Goal: Task Accomplishment & Management: Manage account settings

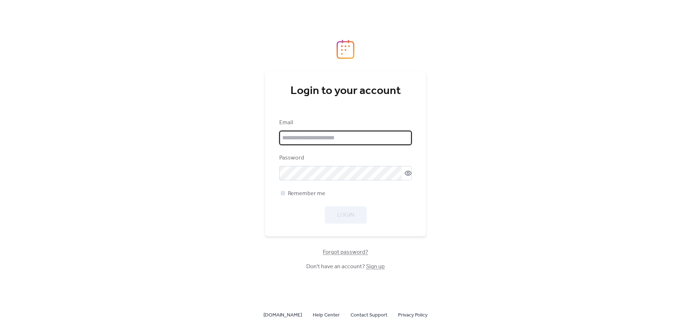
type input "**********"
click at [312, 194] on span "Remember me" at bounding box center [306, 193] width 37 height 9
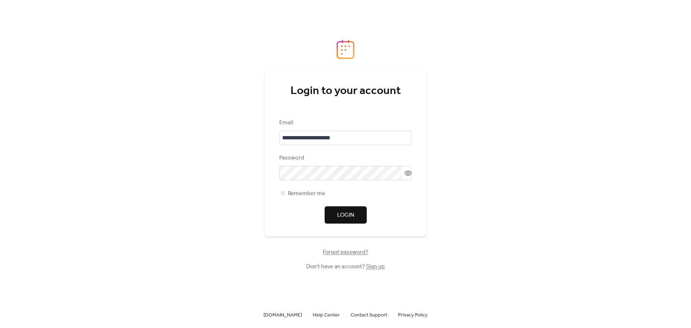
click at [344, 212] on span "Login" at bounding box center [345, 215] width 17 height 9
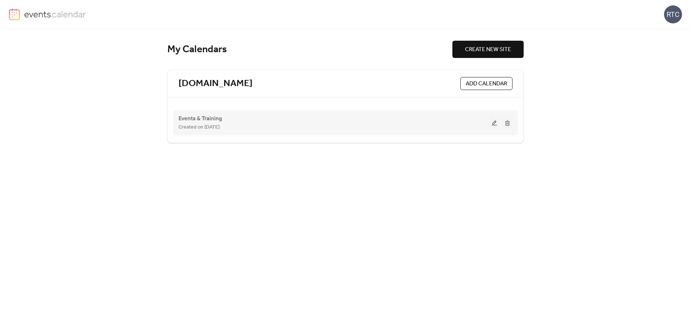
click at [487, 115] on div "Events & Training Created on [DATE]" at bounding box center [333, 122] width 311 height 17
click at [493, 122] on button at bounding box center [494, 122] width 10 height 11
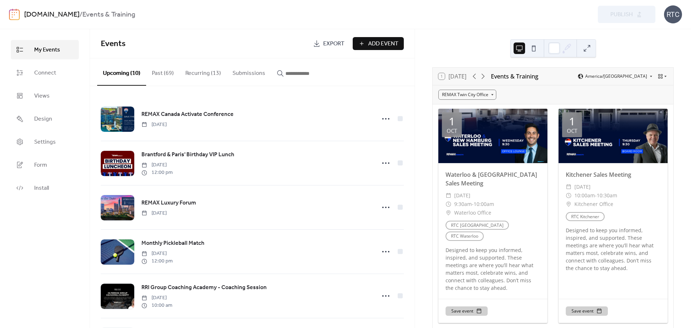
click at [199, 72] on button "Recurring (13)" at bounding box center [203, 71] width 47 height 27
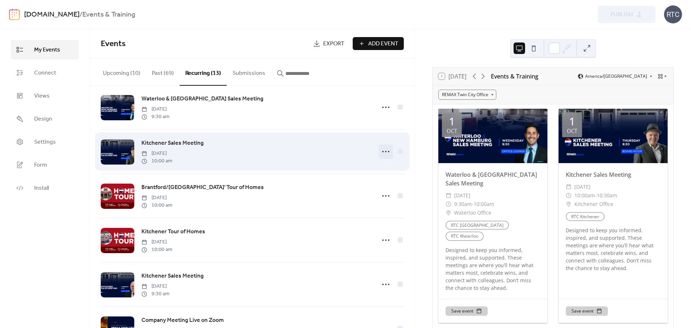
scroll to position [144, 0]
click at [385, 154] on icon at bounding box center [386, 152] width 12 height 12
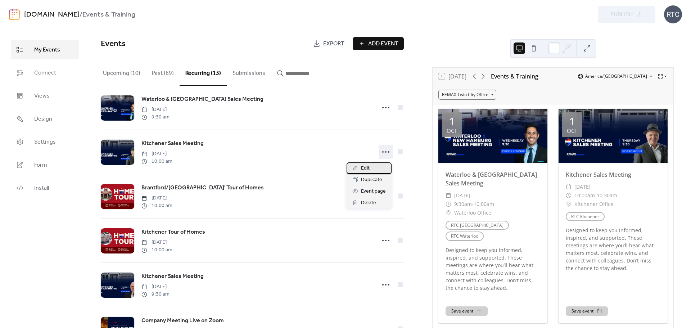
click at [359, 168] on div "Edit" at bounding box center [369, 168] width 45 height 12
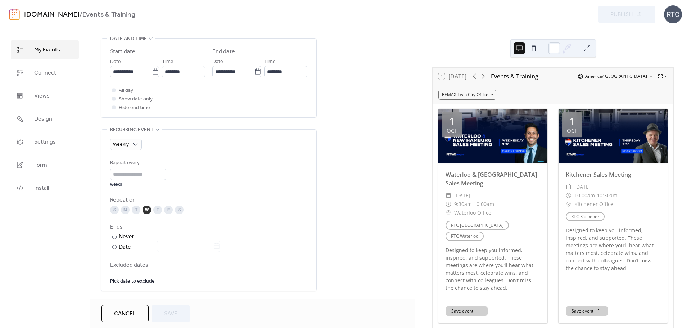
scroll to position [240, 0]
click at [151, 209] on div "S M T W T F S" at bounding box center [208, 210] width 197 height 9
click at [157, 210] on div "T" at bounding box center [157, 210] width 9 height 9
click at [149, 213] on div "W" at bounding box center [146, 210] width 9 height 9
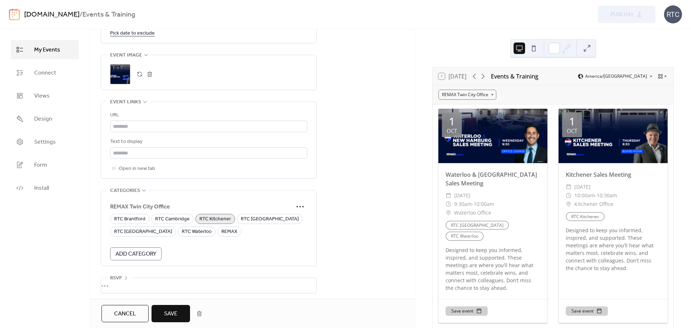
scroll to position [492, 0]
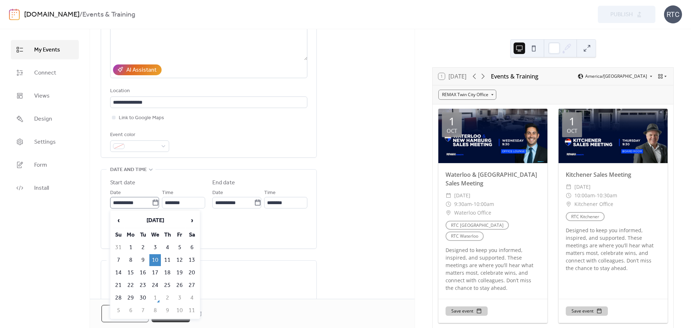
click at [154, 206] on icon at bounding box center [155, 202] width 7 height 7
click at [152, 206] on input "**********" at bounding box center [131, 203] width 42 height 12
click at [154, 206] on icon at bounding box center [155, 203] width 5 height 6
click at [152, 206] on input "**********" at bounding box center [131, 204] width 42 height 12
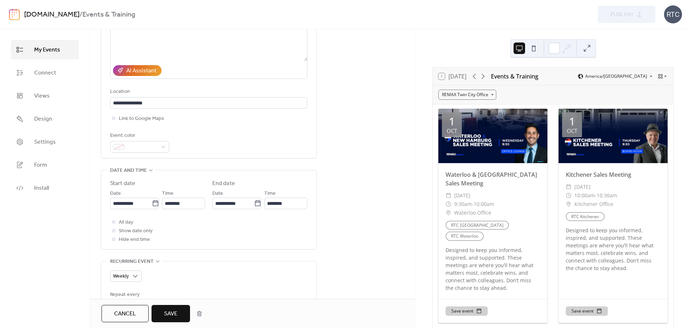
click at [325, 185] on div "**********" at bounding box center [252, 320] width 325 height 720
click at [177, 311] on span "Save" at bounding box center [170, 313] width 13 height 9
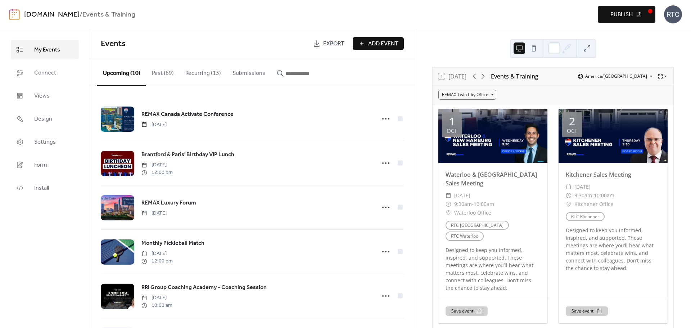
click at [198, 77] on button "Recurring (13)" at bounding box center [203, 71] width 47 height 27
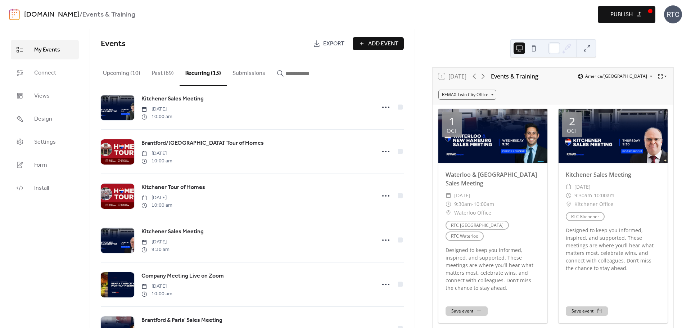
scroll to position [191, 0]
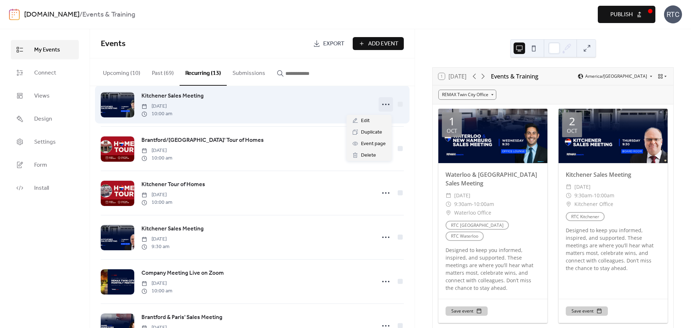
click at [385, 105] on circle at bounding box center [385, 104] width 1 height 1
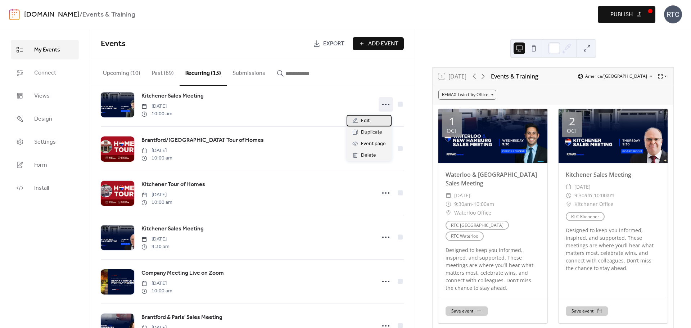
click at [369, 118] on span "Edit" at bounding box center [365, 121] width 9 height 9
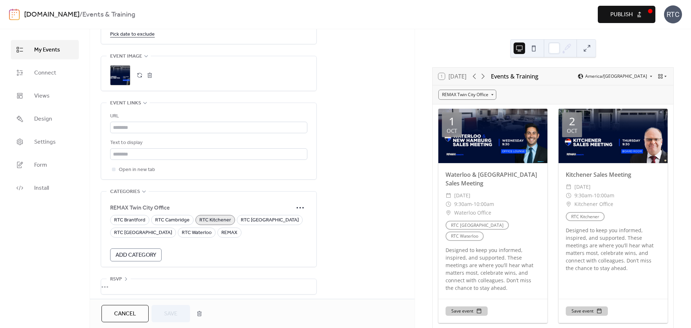
scroll to position [492, 0]
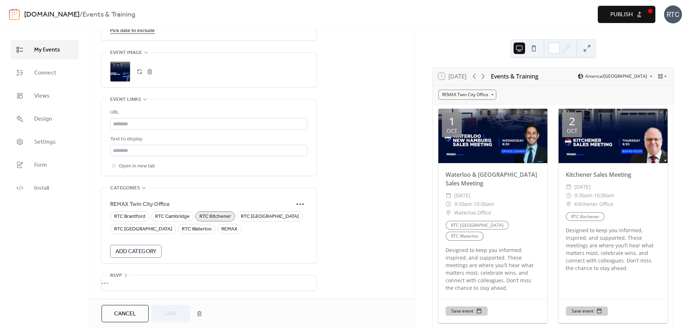
click at [123, 317] on span "Cancel" at bounding box center [125, 313] width 22 height 9
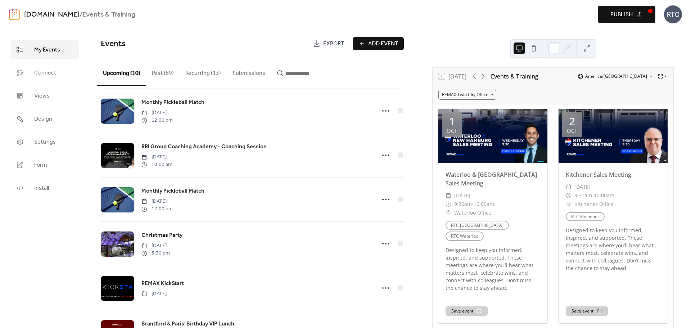
scroll to position [143, 0]
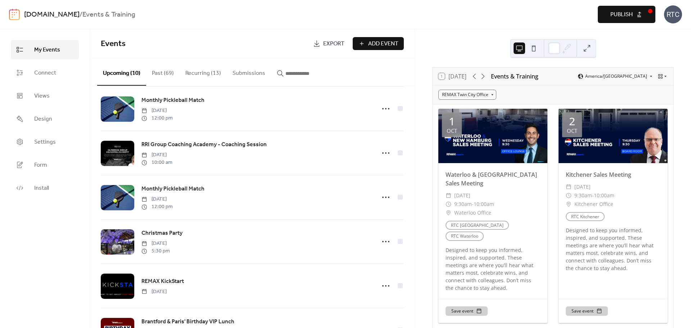
click at [208, 70] on button "Recurring (13)" at bounding box center [203, 71] width 47 height 27
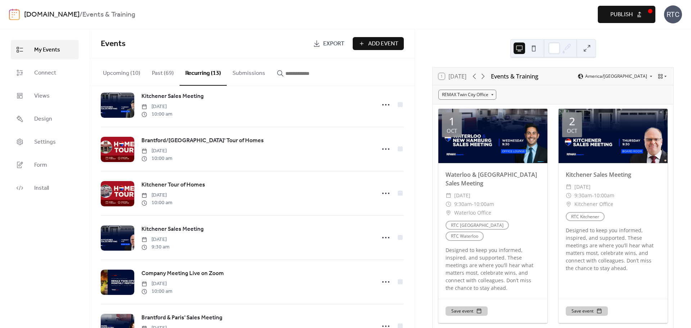
scroll to position [191, 0]
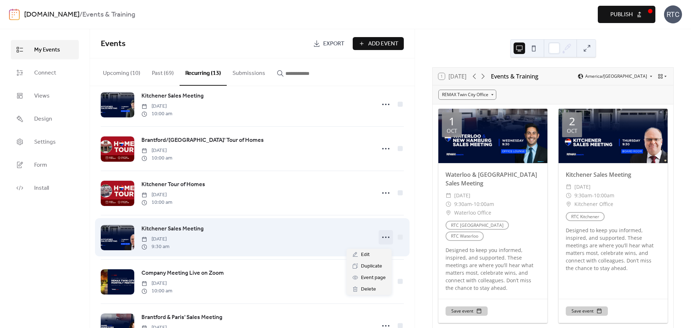
click at [381, 240] on icon at bounding box center [386, 237] width 12 height 12
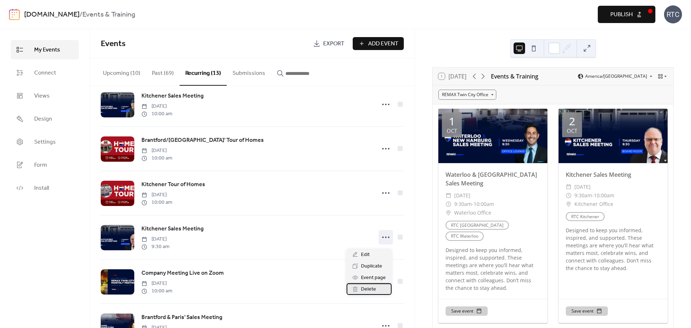
click at [365, 289] on span "Delete" at bounding box center [368, 289] width 15 height 9
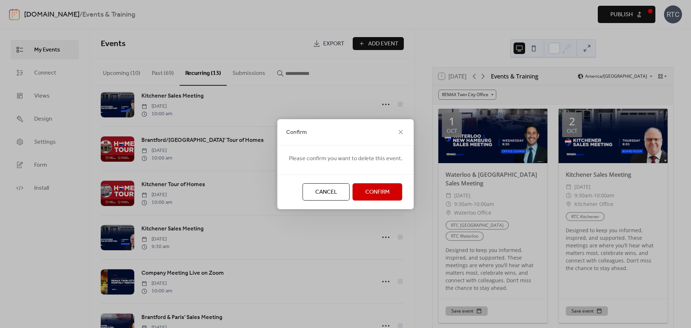
click at [366, 184] on button "Confirm" at bounding box center [378, 191] width 50 height 17
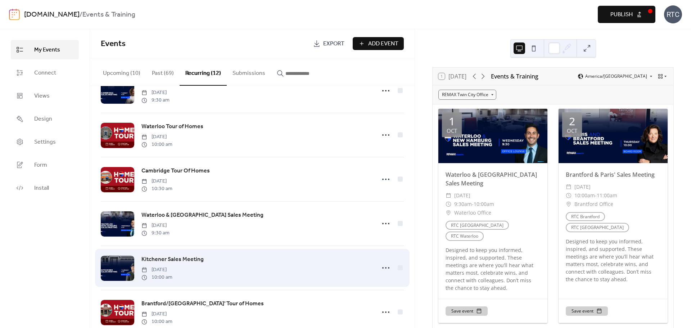
scroll to position [28, 0]
click at [380, 271] on icon at bounding box center [386, 268] width 12 height 12
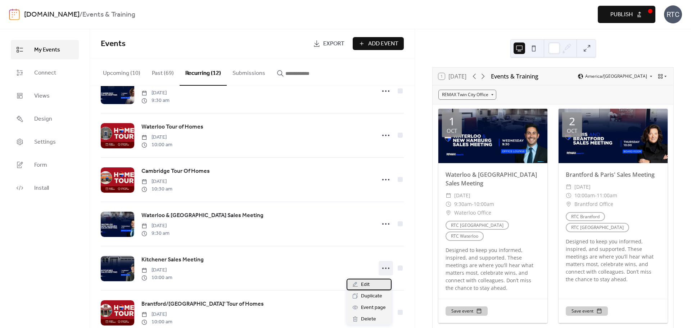
click at [368, 284] on span "Edit" at bounding box center [365, 284] width 9 height 9
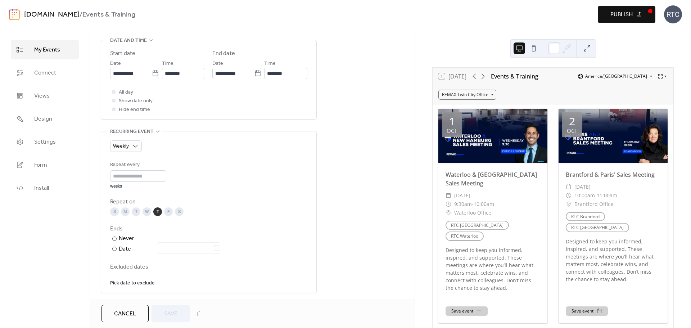
scroll to position [239, 0]
click at [158, 65] on div "**********" at bounding box center [134, 69] width 49 height 20
click at [157, 72] on icon at bounding box center [155, 72] width 7 height 7
click at [152, 72] on input "**********" at bounding box center [131, 73] width 42 height 12
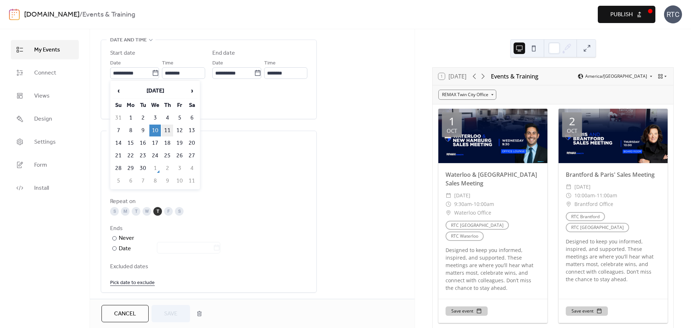
click at [167, 131] on td "11" at bounding box center [168, 131] width 12 height 12
type input "**********"
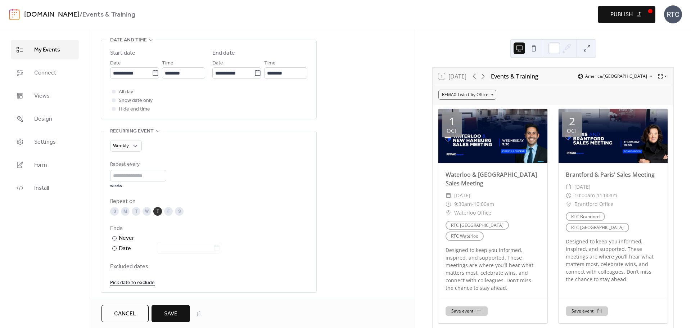
click at [178, 307] on button "Save" at bounding box center [170, 313] width 39 height 17
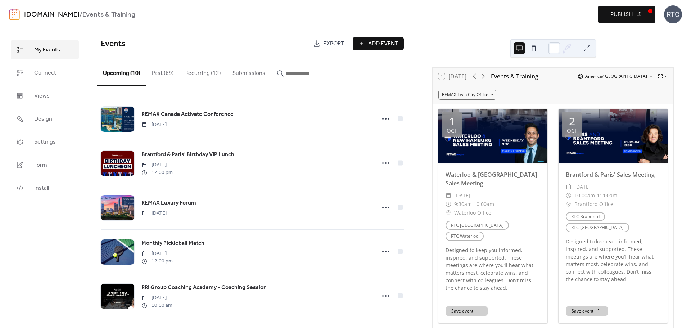
click at [623, 10] on span "Publish" at bounding box center [621, 14] width 22 height 9
click at [217, 75] on button "Recurring (12)" at bounding box center [203, 71] width 47 height 27
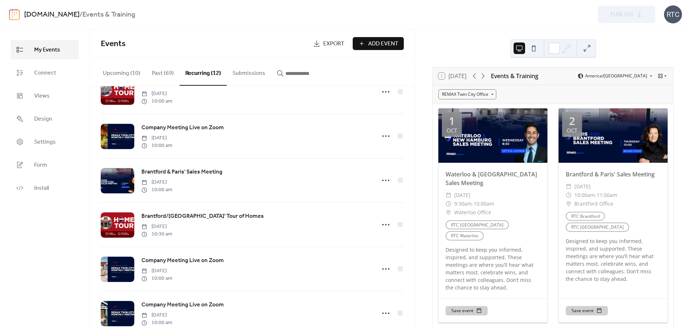
scroll to position [315, 0]
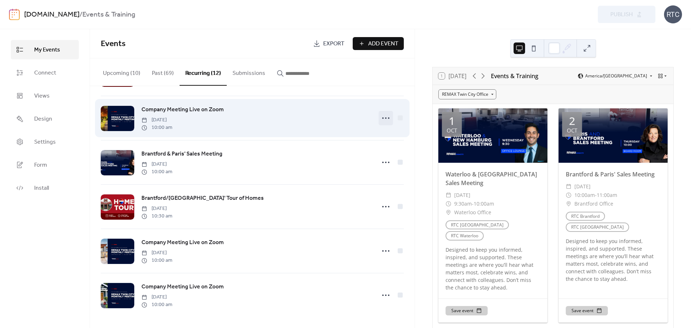
click at [382, 119] on icon at bounding box center [386, 118] width 12 height 12
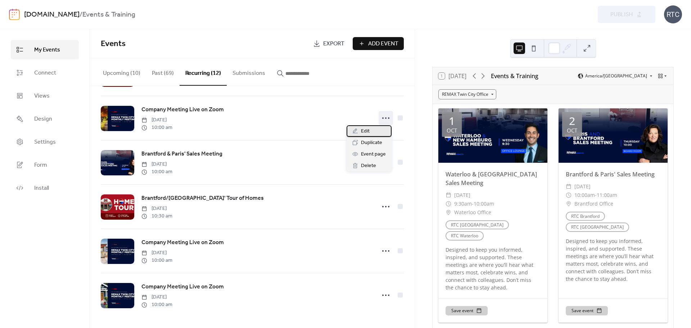
click at [374, 126] on div "Edit" at bounding box center [369, 131] width 45 height 12
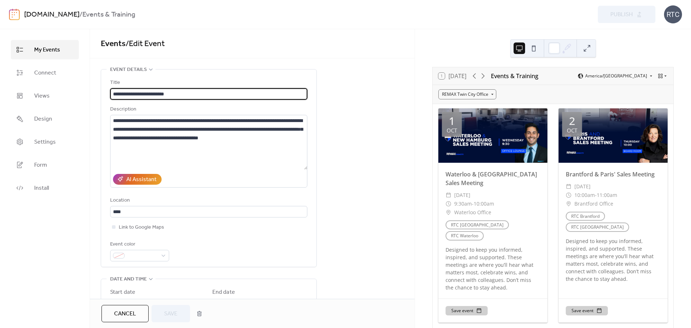
type input "**********"
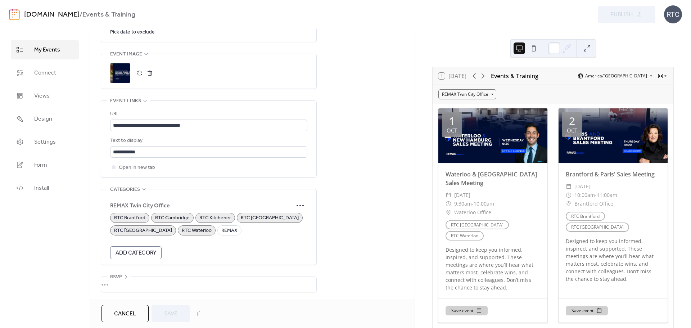
scroll to position [512, 0]
click at [123, 315] on span "Cancel" at bounding box center [125, 313] width 22 height 9
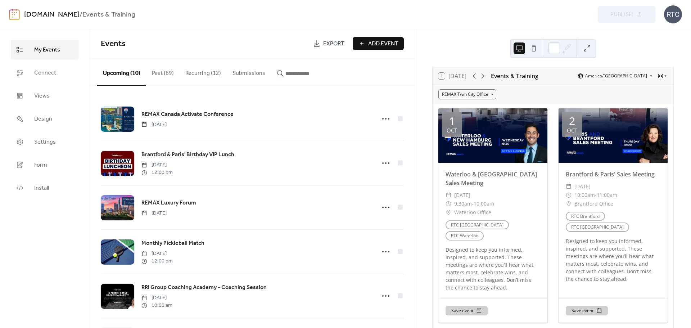
scroll to position [0, 0]
